Goal: Information Seeking & Learning: Learn about a topic

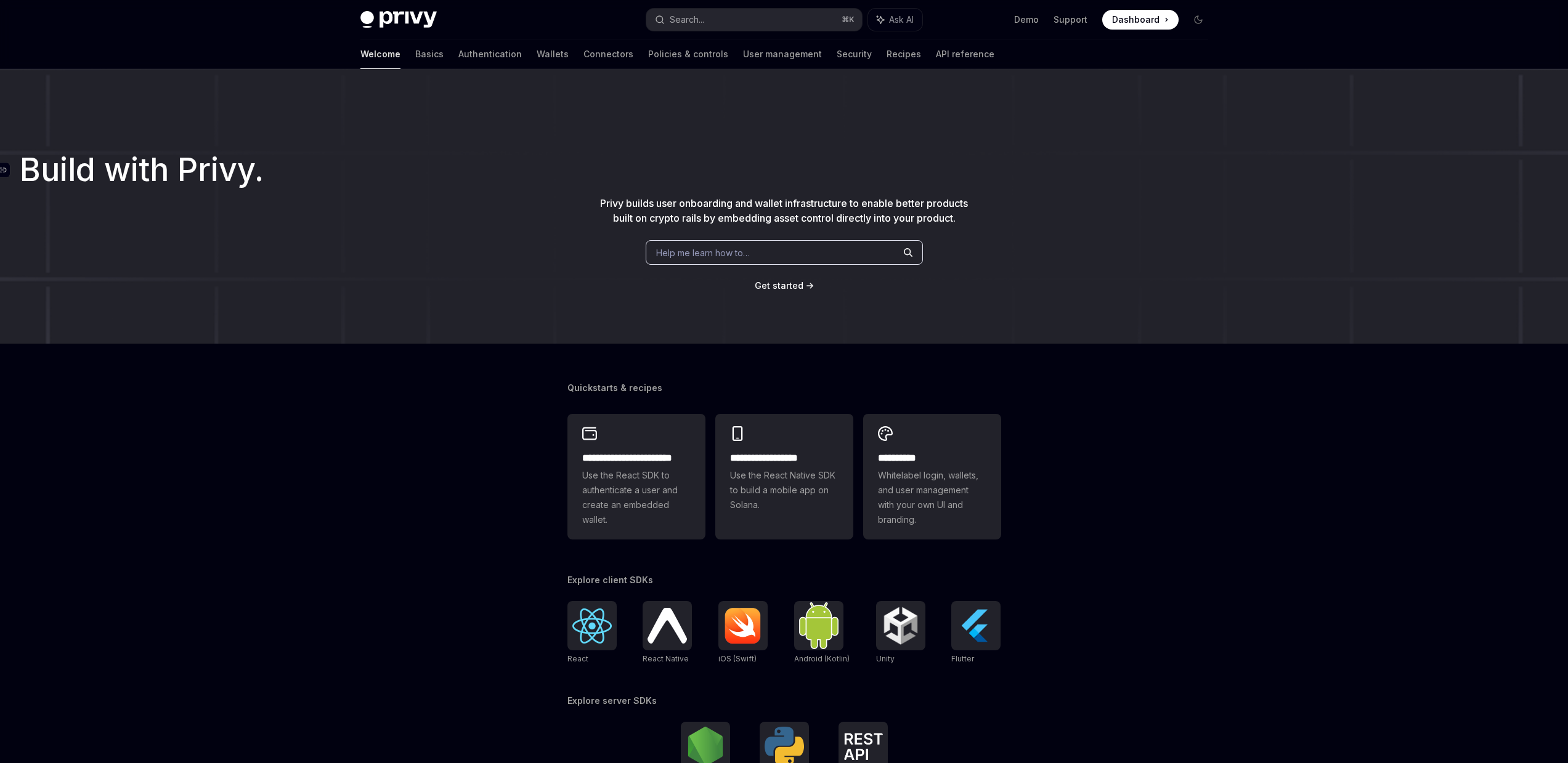
click at [517, 178] on h1 "​ Build with Privy." at bounding box center [783, 170] width 1528 height 22
click at [415, 57] on link "Basics" at bounding box center [429, 54] width 28 height 30
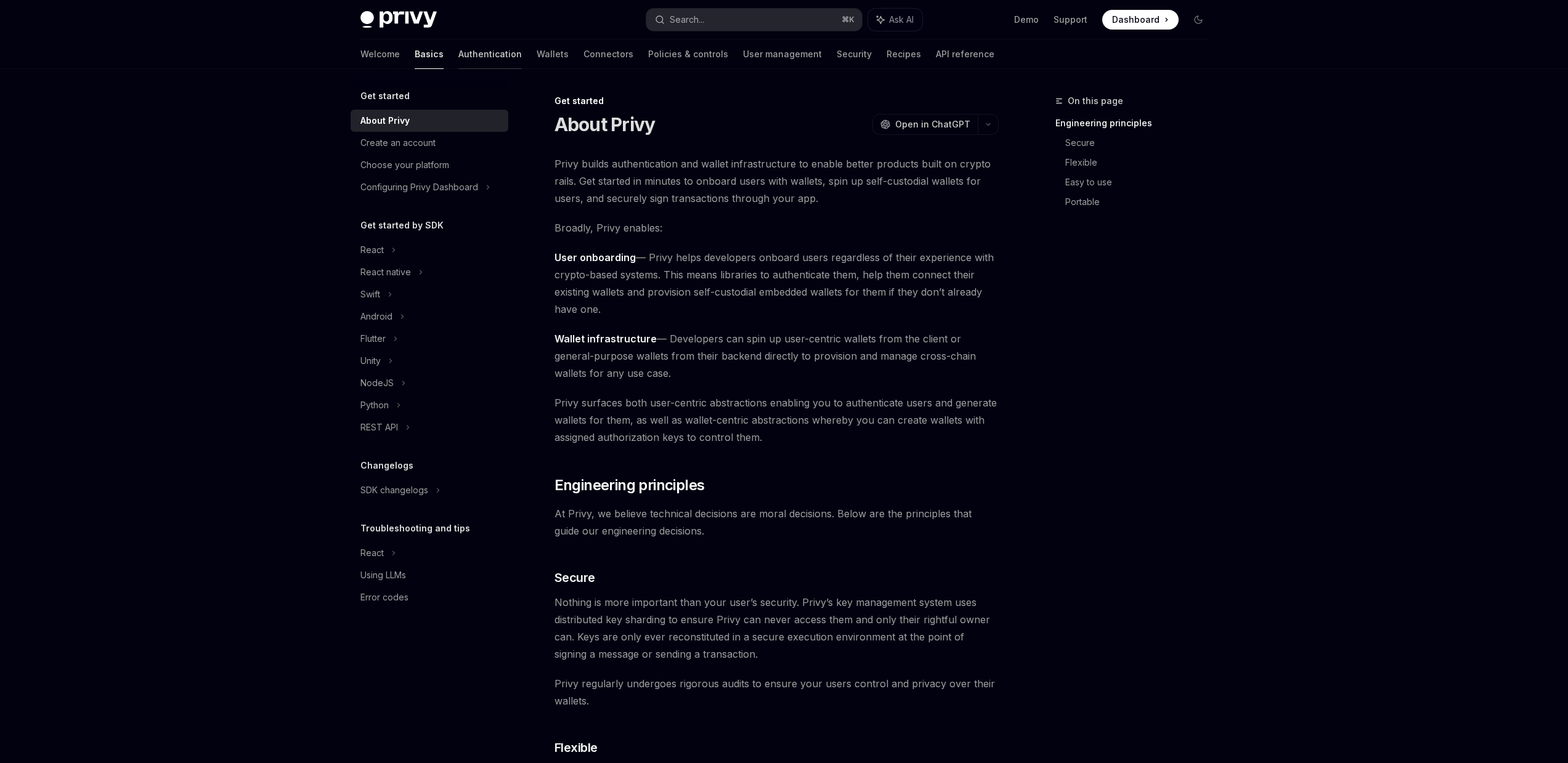
click at [458, 61] on link "Authentication" at bounding box center [490, 54] width 64 height 30
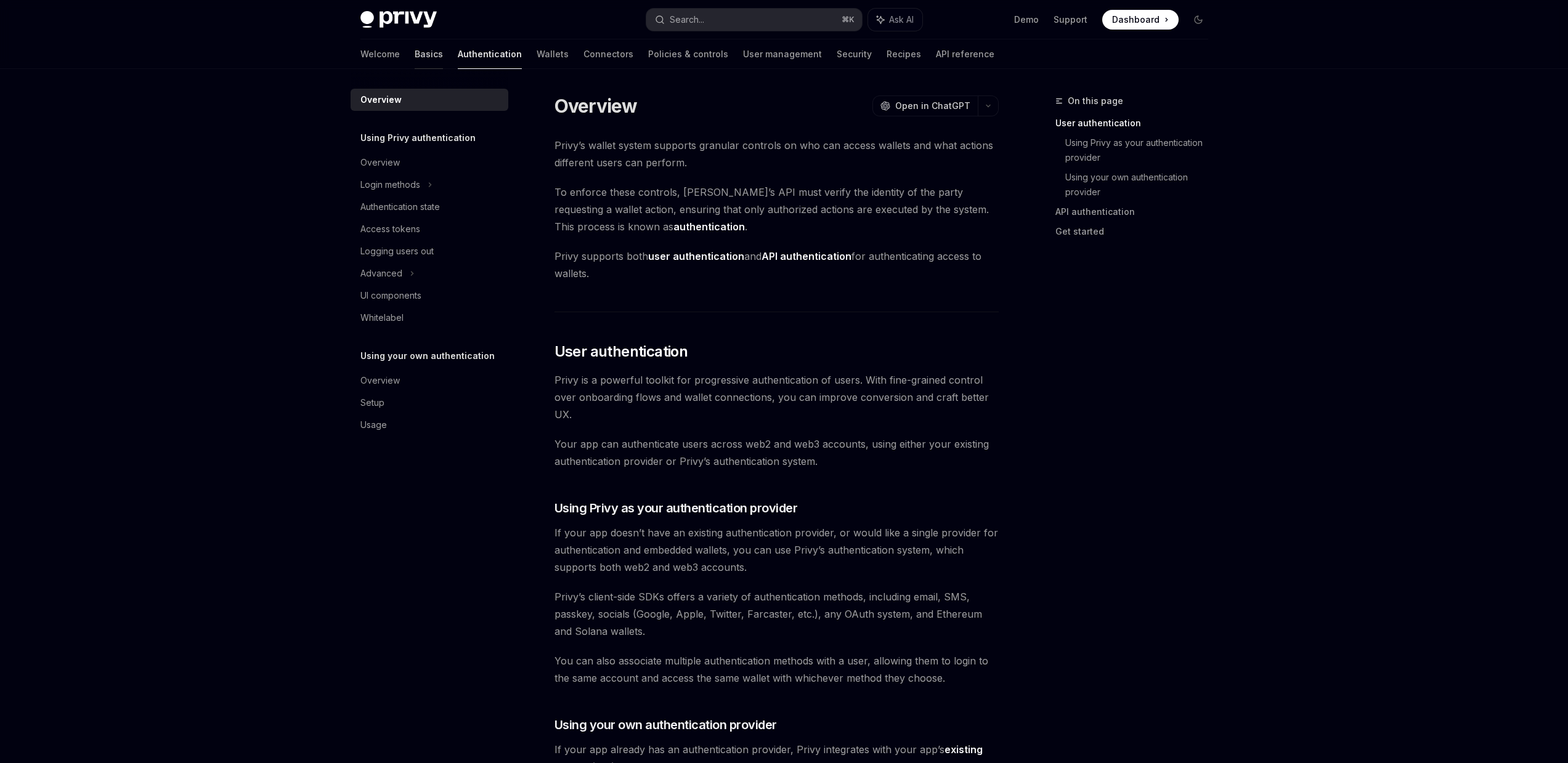
click at [415, 56] on link "Basics" at bounding box center [428, 54] width 28 height 30
type textarea "*"
